Goal: Task Accomplishment & Management: Complete application form

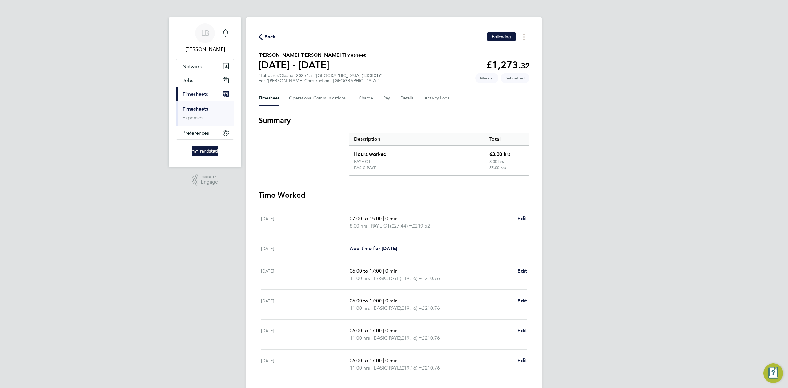
click at [273, 39] on span "Back" at bounding box center [270, 36] width 11 height 7
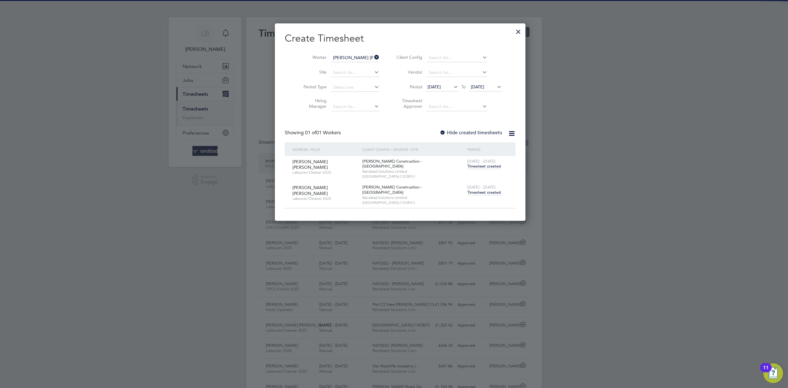
click at [373, 57] on icon at bounding box center [373, 57] width 0 height 9
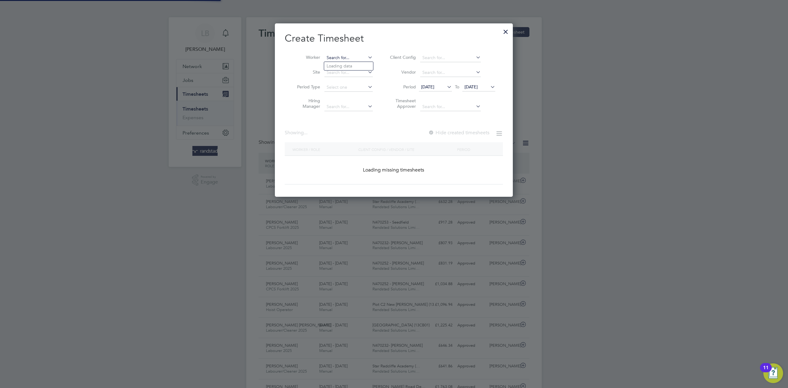
click at [350, 58] on input at bounding box center [349, 58] width 48 height 9
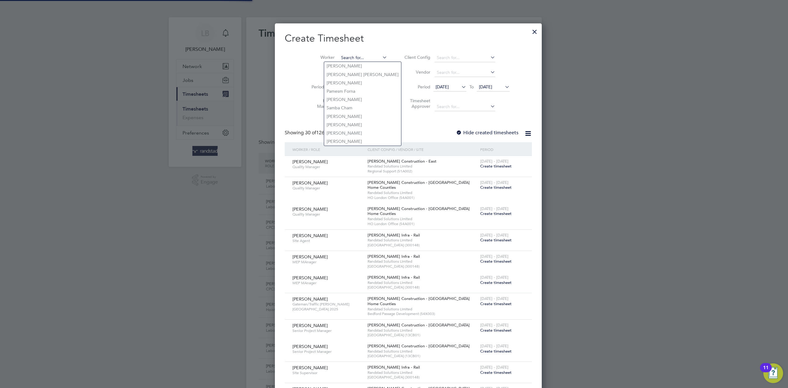
paste input "[PERSON_NAME]"
type input "[PERSON_NAME]"
click at [364, 67] on b "[PERSON_NAME]" at bounding box center [382, 65] width 36 height 5
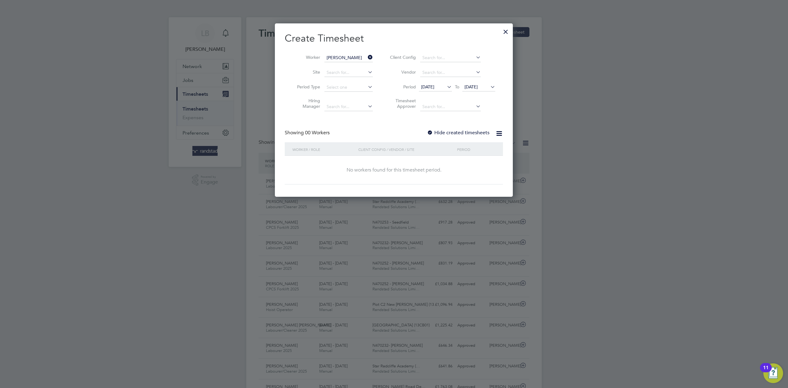
click at [460, 128] on div "Create Timesheet Worker [PERSON_NAME] Site Period Type Hiring Manager Client Co…" at bounding box center [394, 108] width 218 height 152
click at [458, 131] on label "Hide created timesheets" at bounding box center [458, 133] width 63 height 6
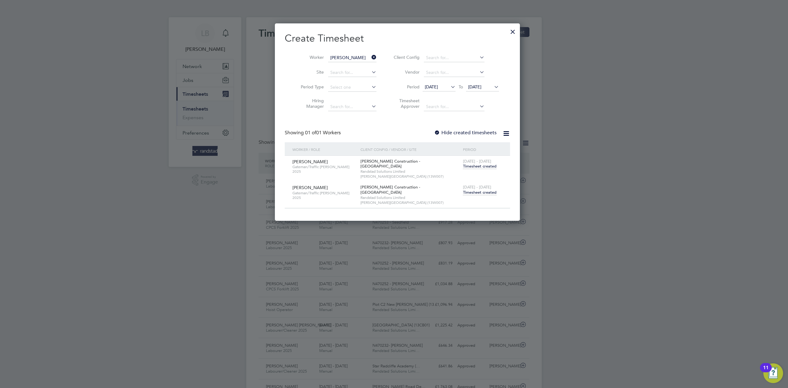
click at [478, 190] on span "Timesheet created" at bounding box center [480, 193] width 34 height 6
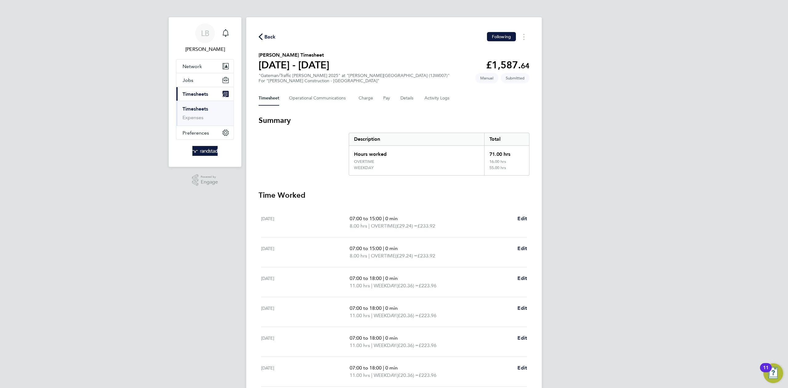
click at [270, 34] on span "Back" at bounding box center [270, 36] width 11 height 7
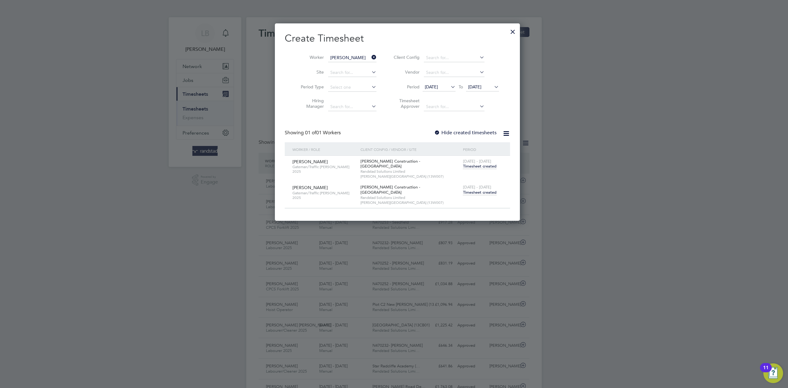
click at [370, 57] on icon at bounding box center [370, 57] width 0 height 9
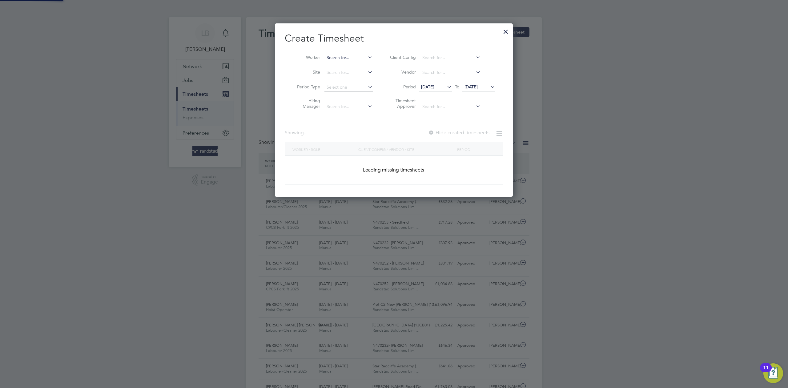
click at [362, 54] on input at bounding box center [349, 58] width 48 height 9
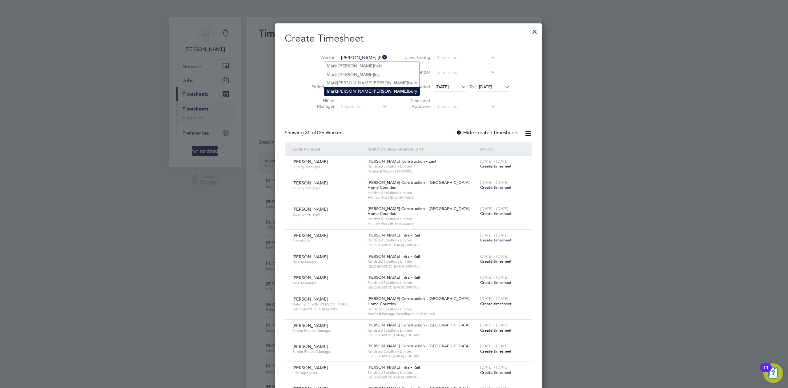
click at [373, 89] on b "[PERSON_NAME]" at bounding box center [391, 91] width 36 height 5
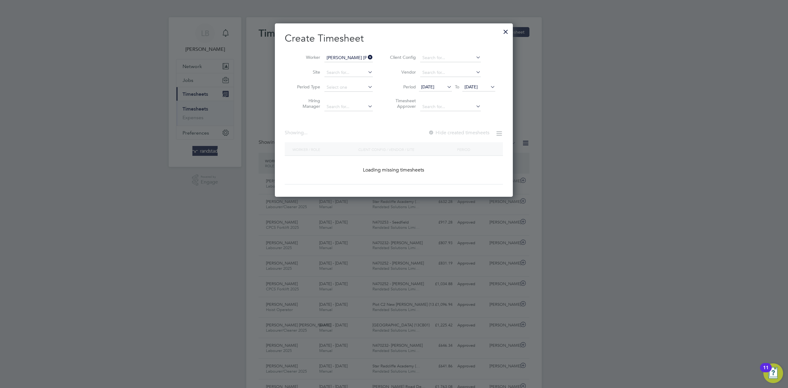
type input "[PERSON_NAME] [PERSON_NAME]"
click at [461, 133] on label "Hide created timesheets" at bounding box center [458, 133] width 63 height 6
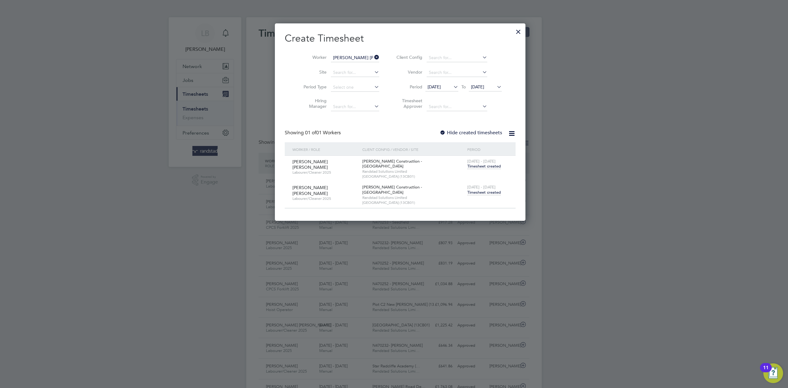
click at [481, 190] on span "Timesheet created" at bounding box center [484, 193] width 34 height 6
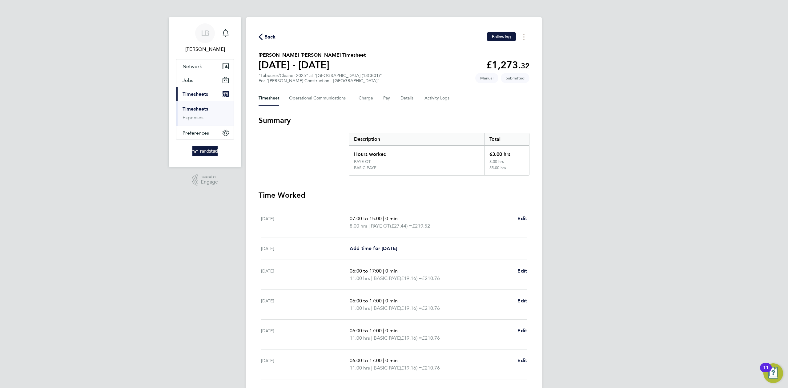
click at [262, 34] on span "Back" at bounding box center [267, 37] width 17 height 6
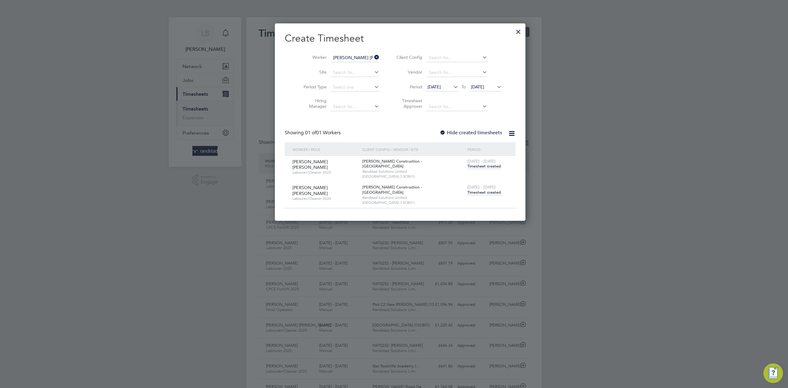
click at [513, 31] on div at bounding box center [518, 30] width 11 height 11
